Goal: Check status: Check status

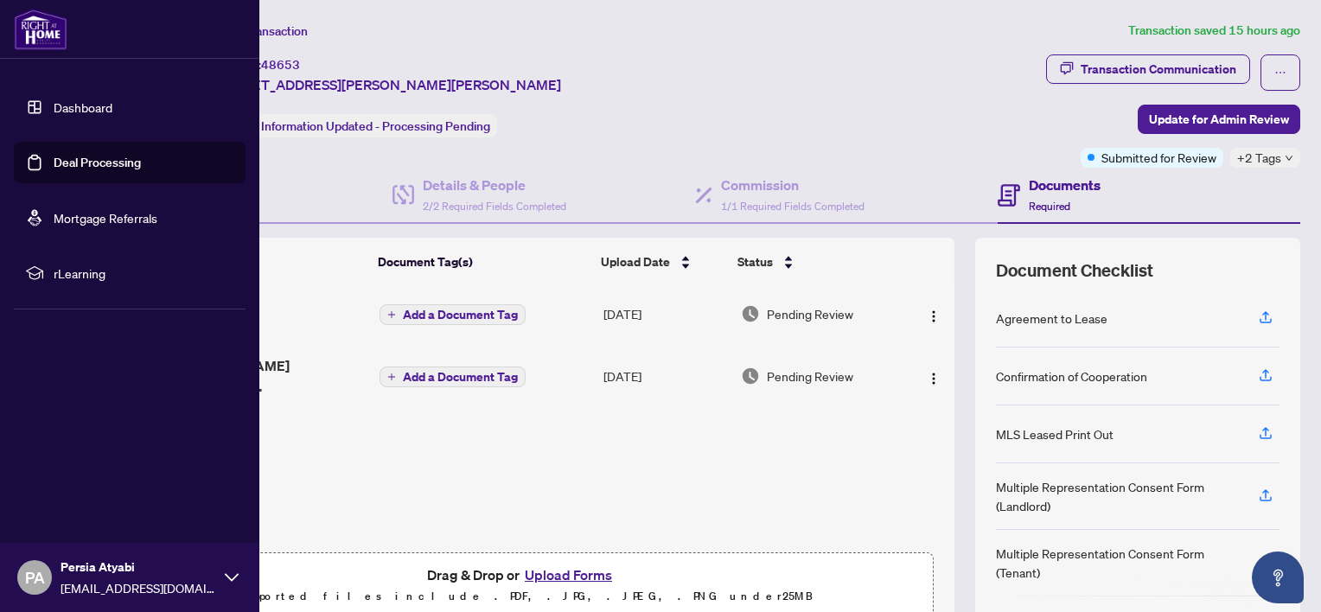
click at [74, 102] on link "Dashboard" at bounding box center [83, 107] width 59 height 16
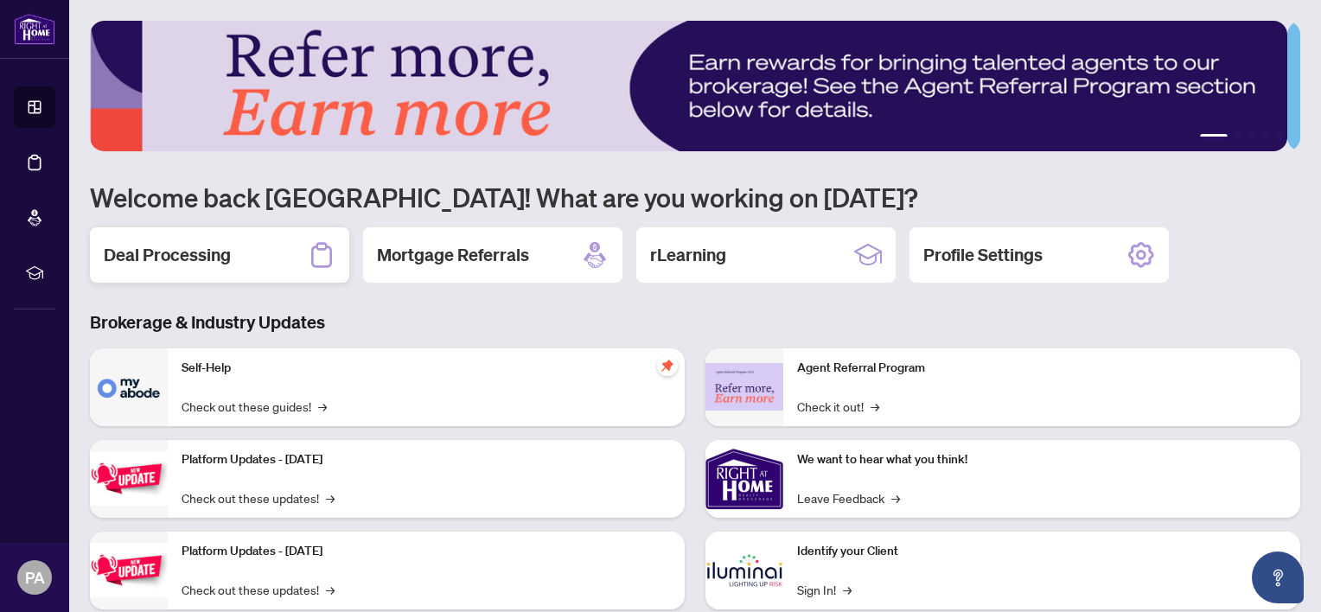
click at [194, 256] on h2 "Deal Processing" at bounding box center [167, 255] width 127 height 24
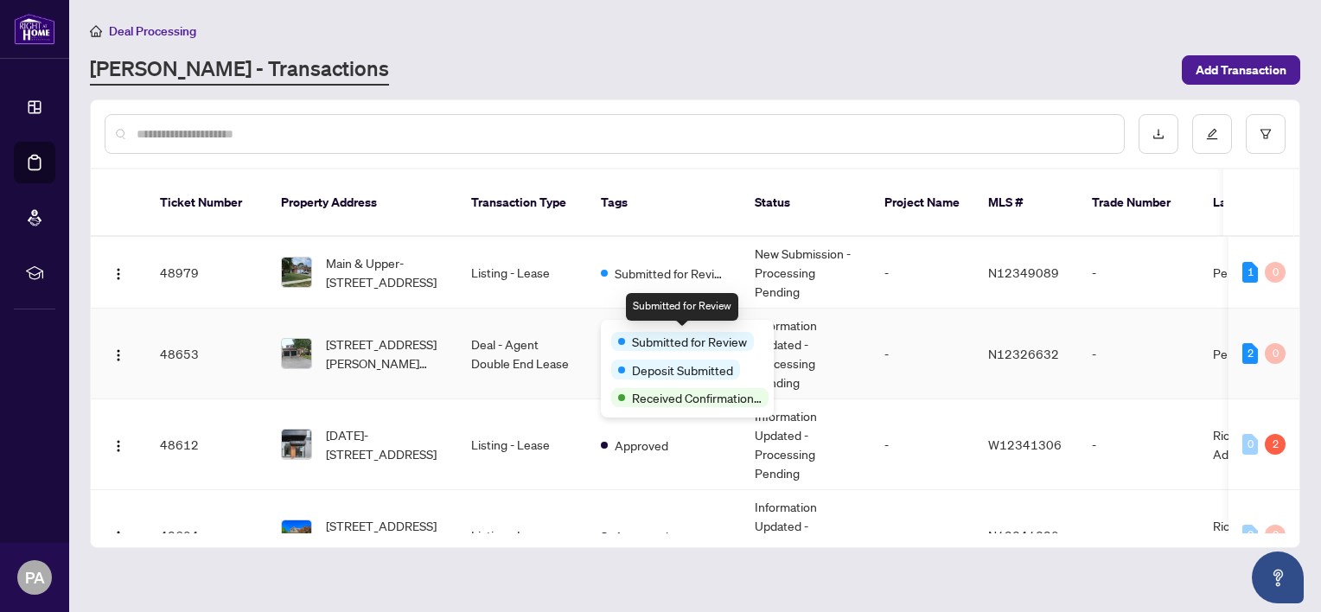
click at [650, 332] on span "Submitted for Review" at bounding box center [689, 341] width 115 height 19
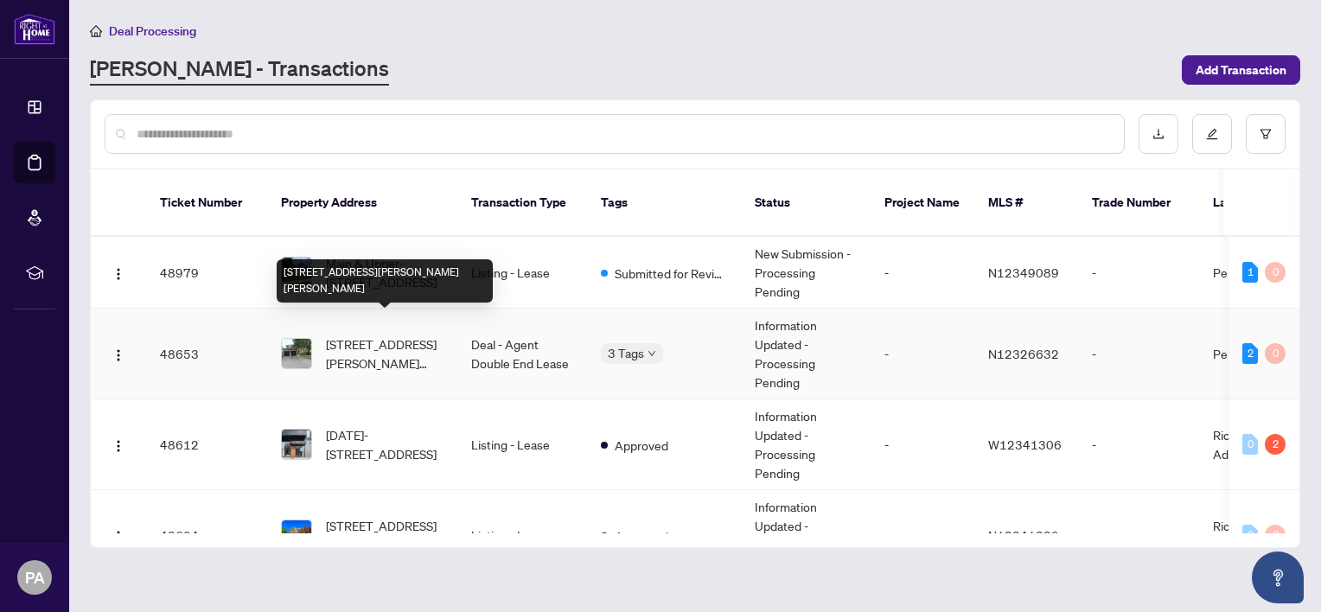
click at [360, 335] on span "[STREET_ADDRESS][PERSON_NAME][PERSON_NAME]" at bounding box center [385, 354] width 118 height 38
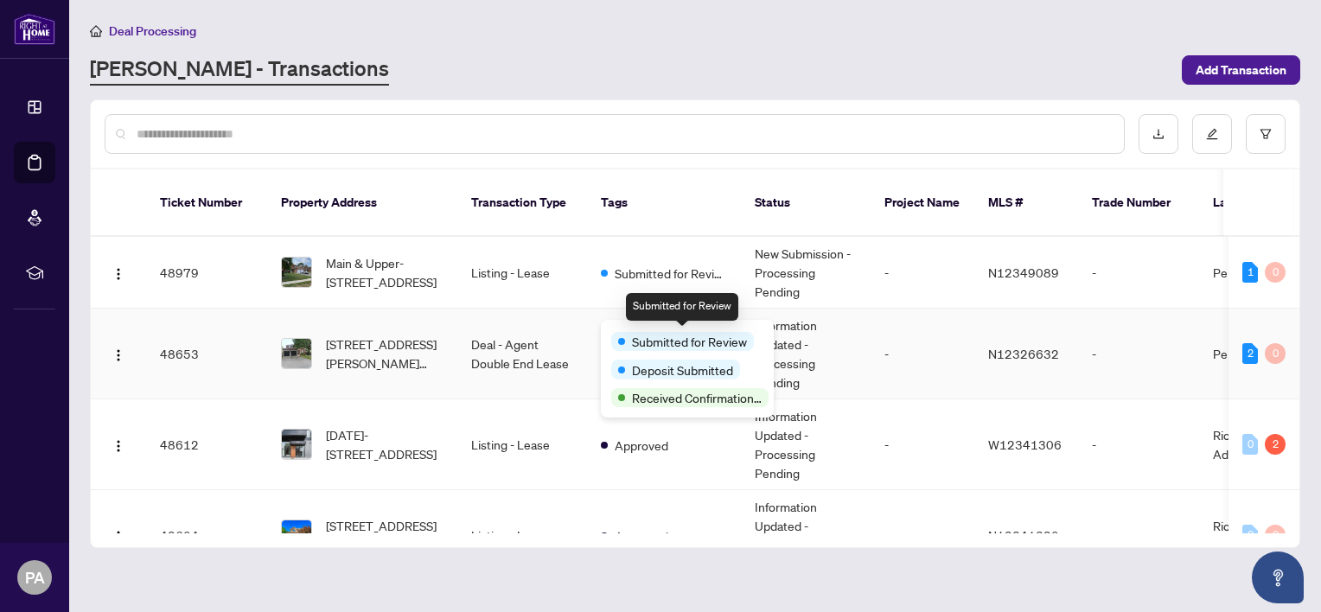
click at [642, 332] on span "Submitted for Review" at bounding box center [689, 341] width 115 height 19
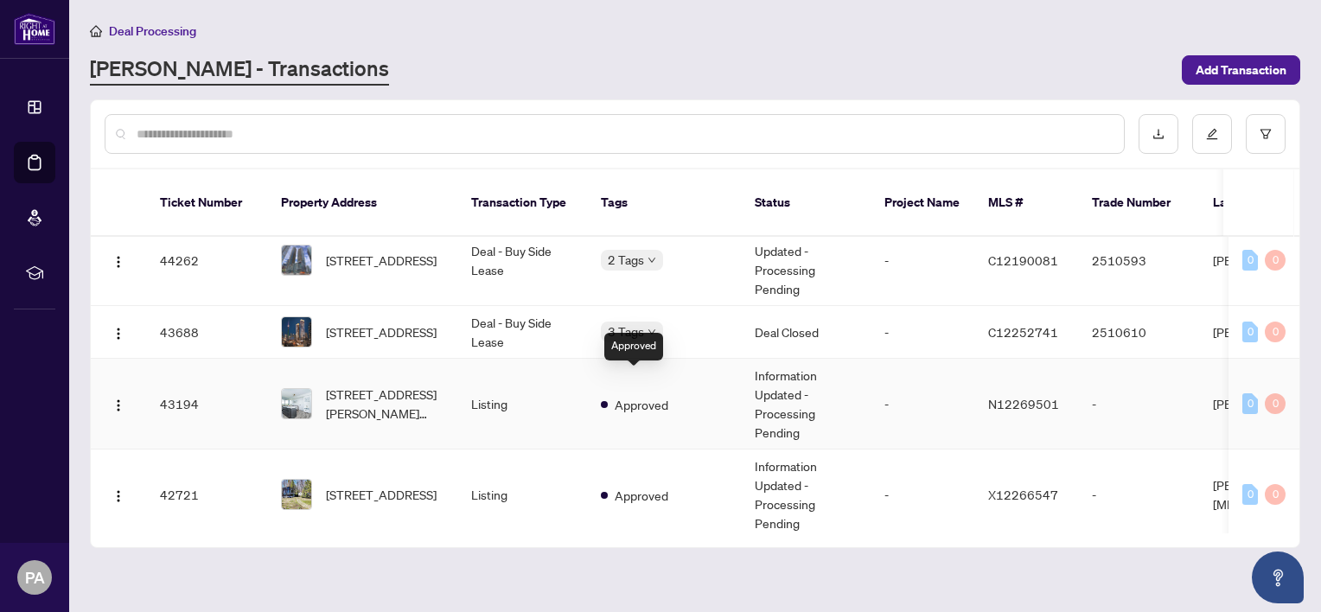
scroll to position [535, 0]
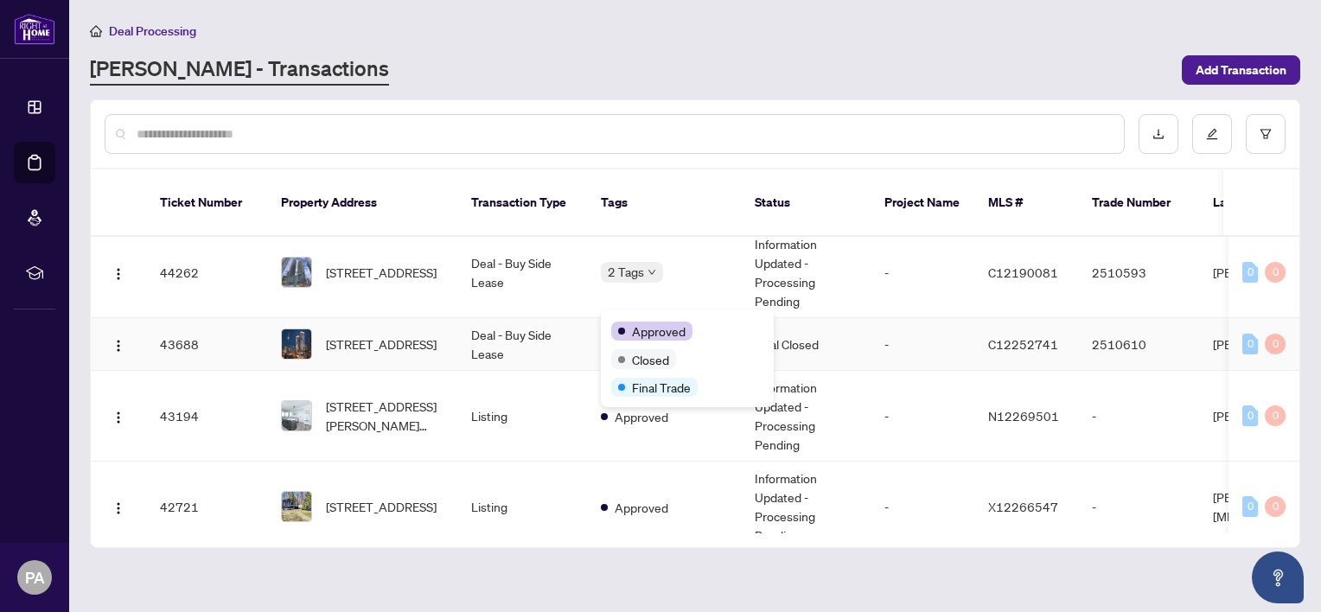
click at [650, 318] on div "Approved Closed Final Trade" at bounding box center [687, 358] width 173 height 98
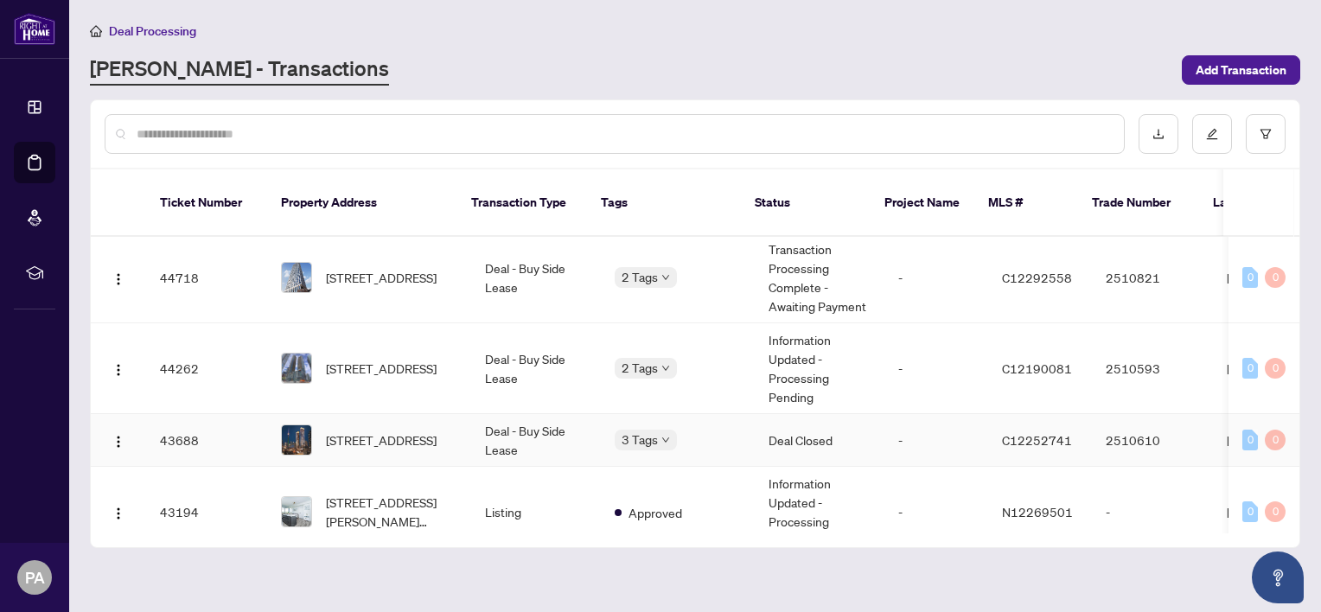
scroll to position [436, 0]
